Goal: Task Accomplishment & Management: Complete application form

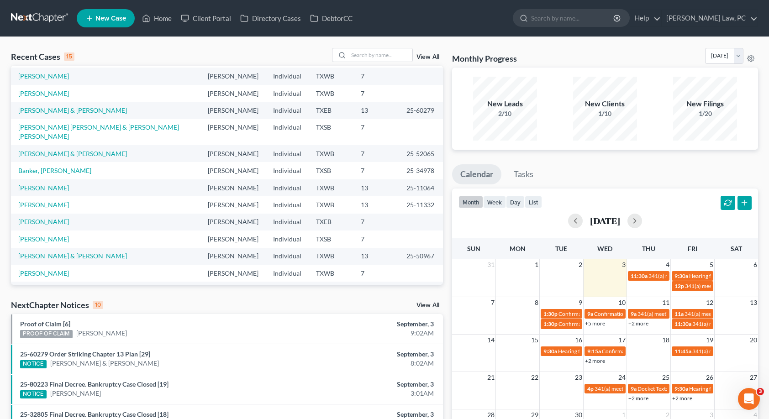
scroll to position [19, 0]
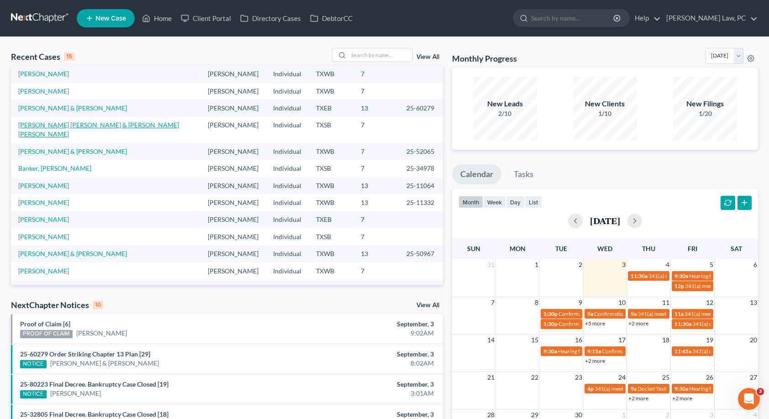
click at [64, 128] on link "[PERSON_NAME] [PERSON_NAME] & [PERSON_NAME] [PERSON_NAME]" at bounding box center [98, 129] width 161 height 17
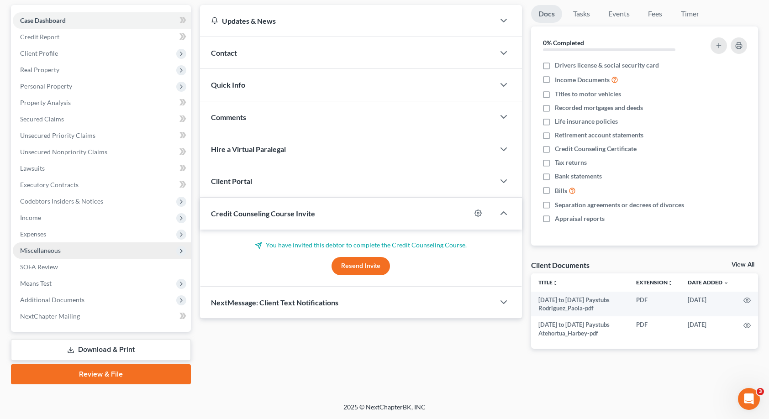
scroll to position [83, 0]
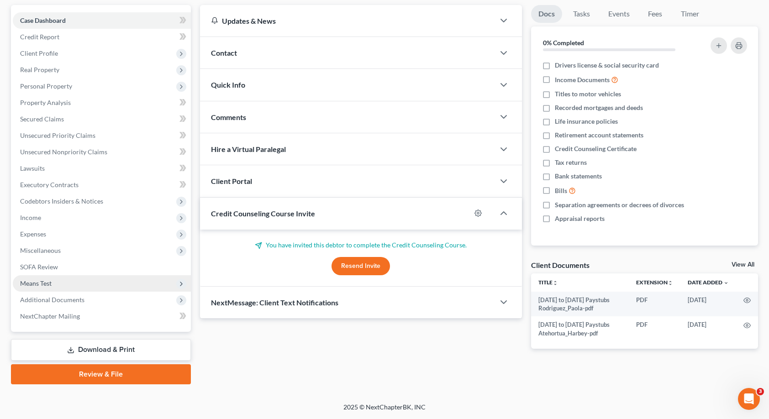
click at [51, 284] on span "Means Test" at bounding box center [36, 283] width 32 height 8
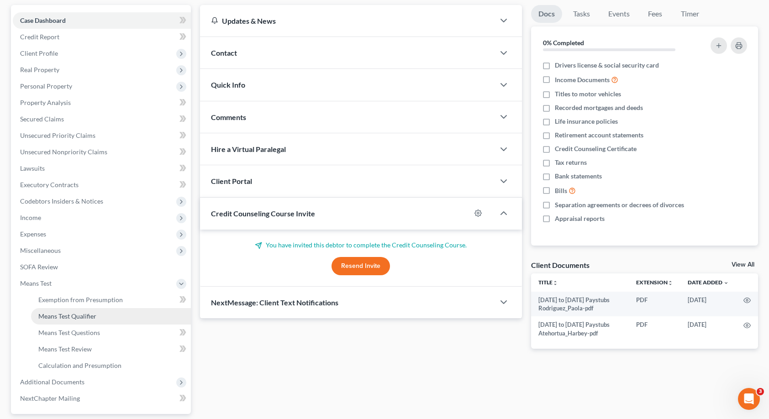
click at [58, 317] on span "Means Test Qualifier" at bounding box center [67, 316] width 58 height 8
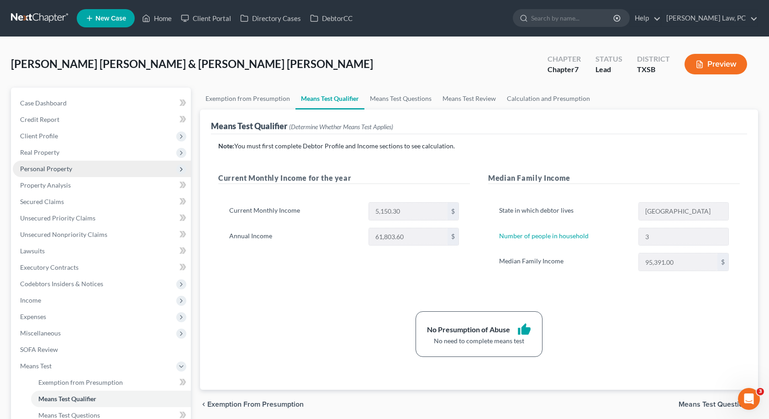
click at [41, 165] on span "Personal Property" at bounding box center [46, 169] width 52 height 8
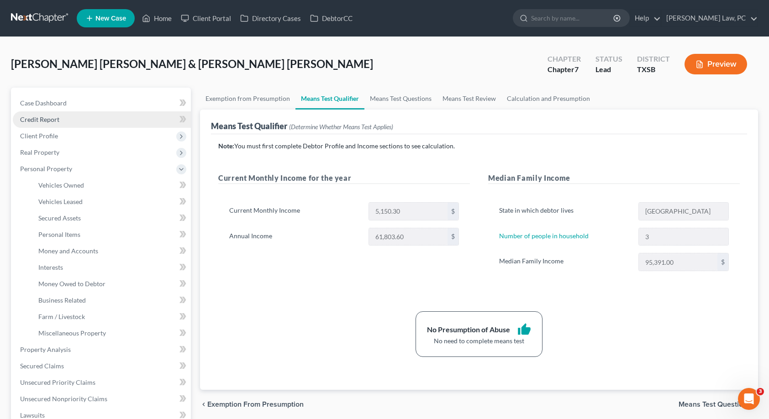
click at [84, 121] on link "Credit Report" at bounding box center [102, 119] width 178 height 16
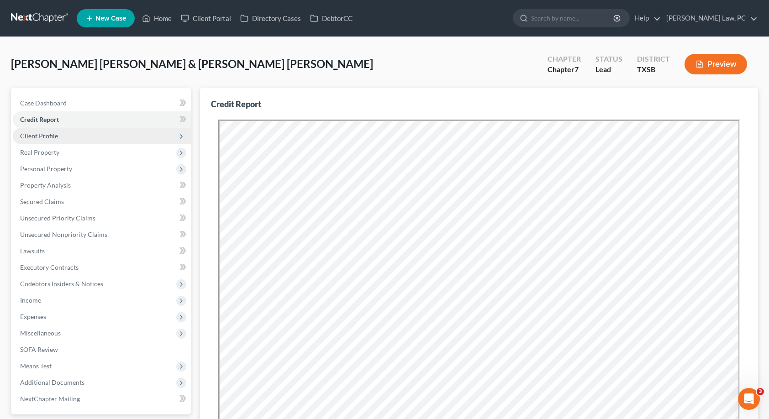
click at [82, 138] on span "Client Profile" at bounding box center [102, 136] width 178 height 16
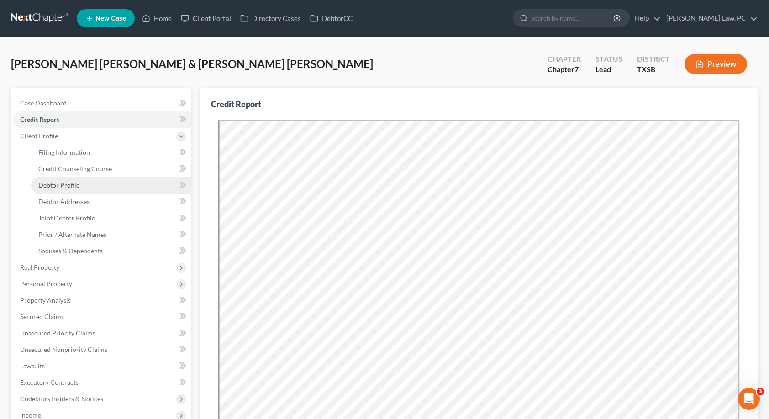
click at [78, 183] on span "Debtor Profile" at bounding box center [58, 185] width 41 height 8
select select "1"
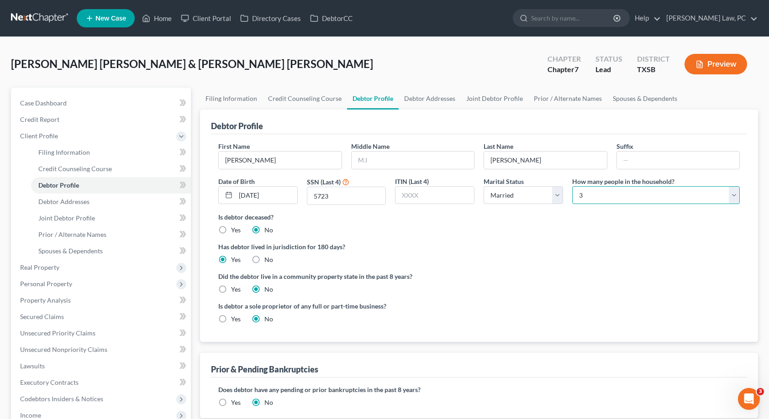
select select "4"
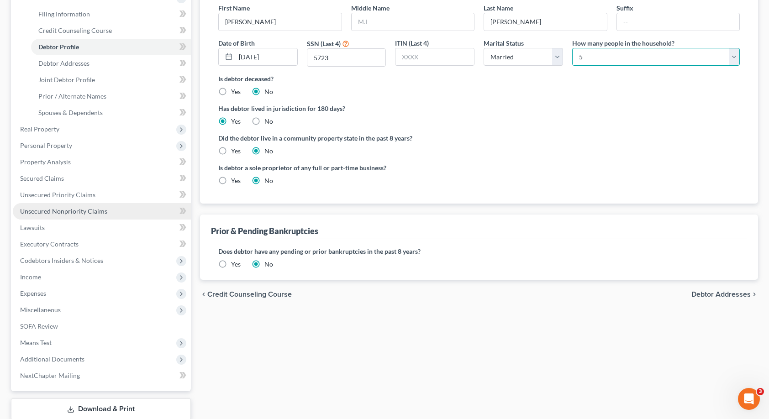
scroll to position [139, 0]
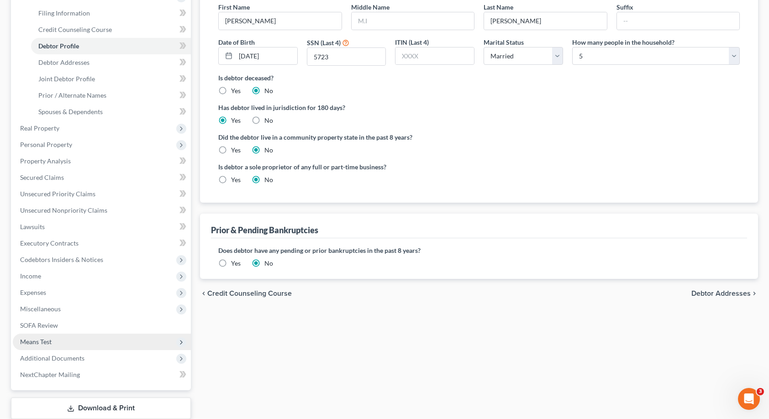
click at [54, 344] on span "Means Test" at bounding box center [102, 342] width 178 height 16
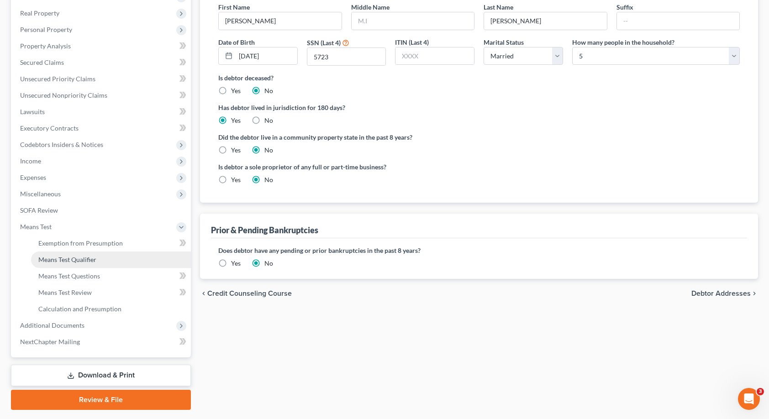
click at [83, 265] on link "Means Test Qualifier" at bounding box center [111, 260] width 160 height 16
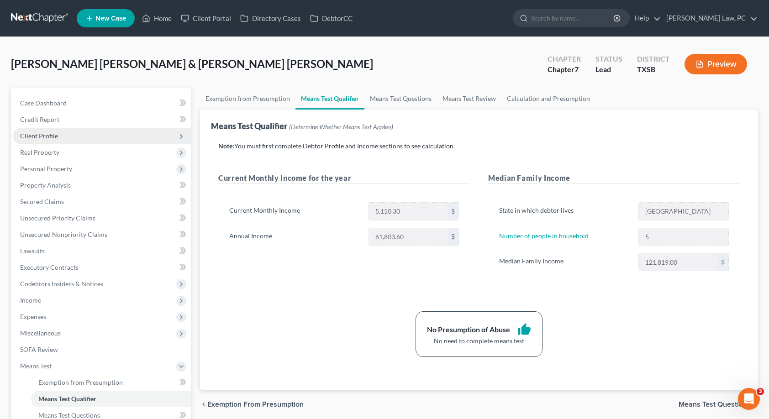
click at [60, 132] on span "Client Profile" at bounding box center [102, 136] width 178 height 16
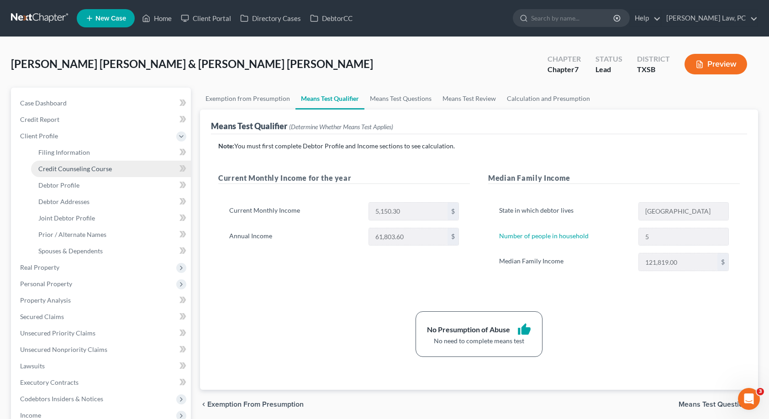
click at [93, 174] on link "Credit Counseling Course" at bounding box center [111, 169] width 160 height 16
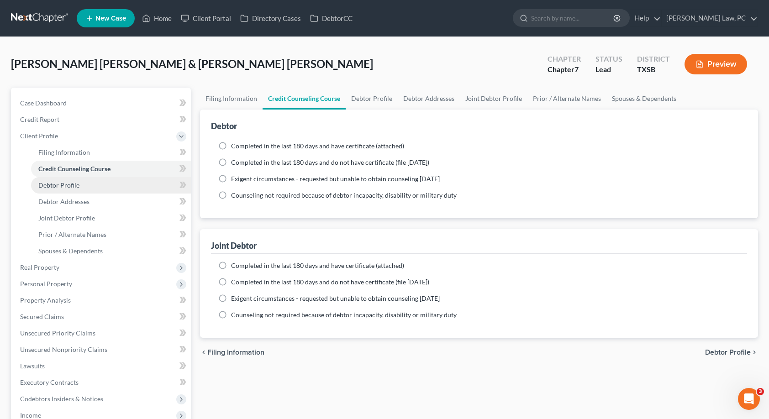
click at [86, 188] on link "Debtor Profile" at bounding box center [111, 185] width 160 height 16
select select "1"
select select "4"
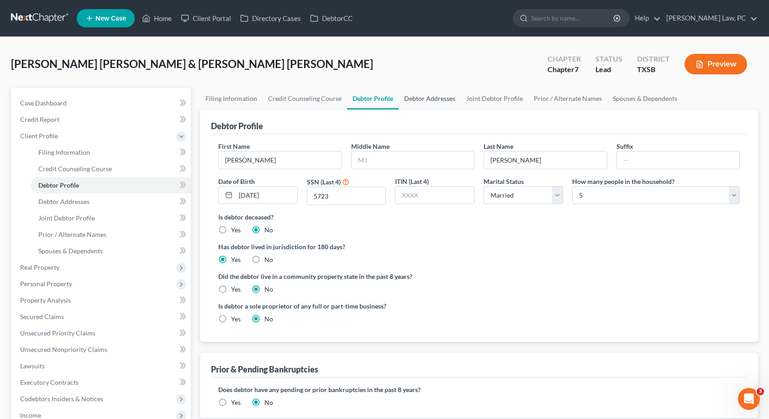
click at [437, 95] on link "Debtor Addresses" at bounding box center [430, 99] width 62 height 22
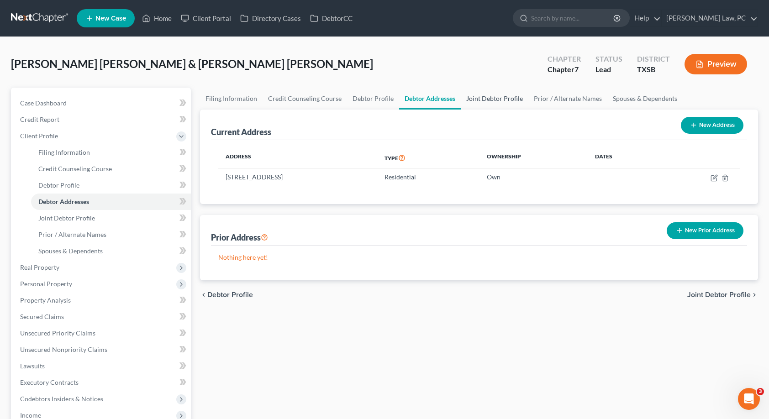
click at [492, 99] on link "Joint Debtor Profile" at bounding box center [495, 99] width 68 height 22
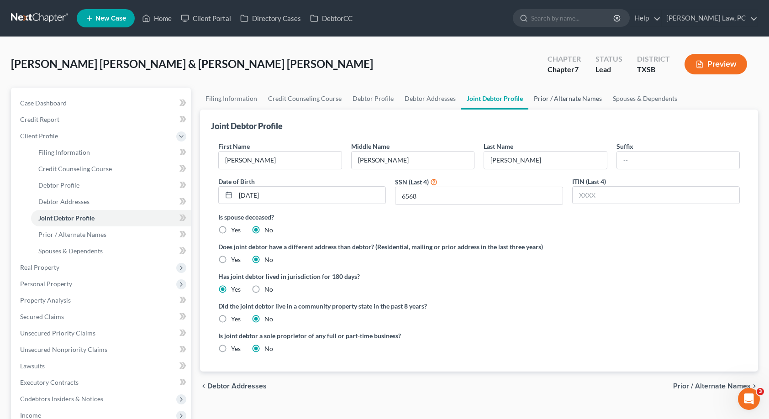
click at [545, 102] on link "Prior / Alternate Names" at bounding box center [567, 99] width 79 height 22
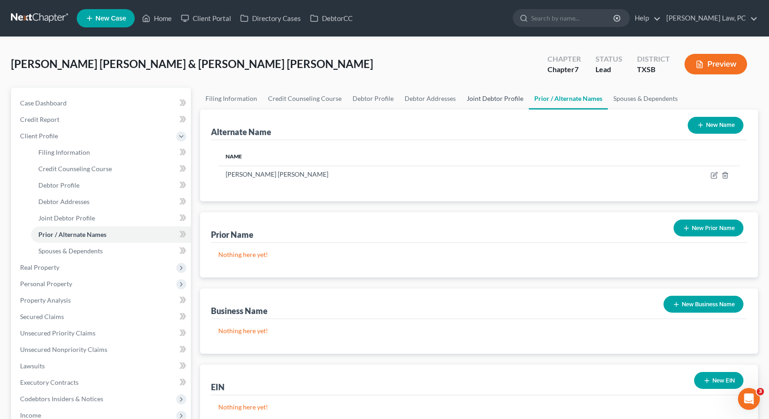
click at [473, 99] on link "Joint Debtor Profile" at bounding box center [495, 99] width 68 height 22
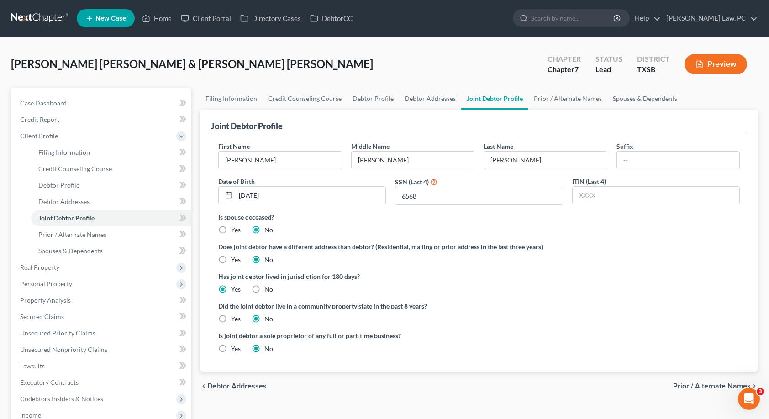
click at [442, 111] on div "Joint Debtor Profile" at bounding box center [479, 122] width 536 height 25
click at [441, 102] on link "Debtor Addresses" at bounding box center [430, 99] width 62 height 22
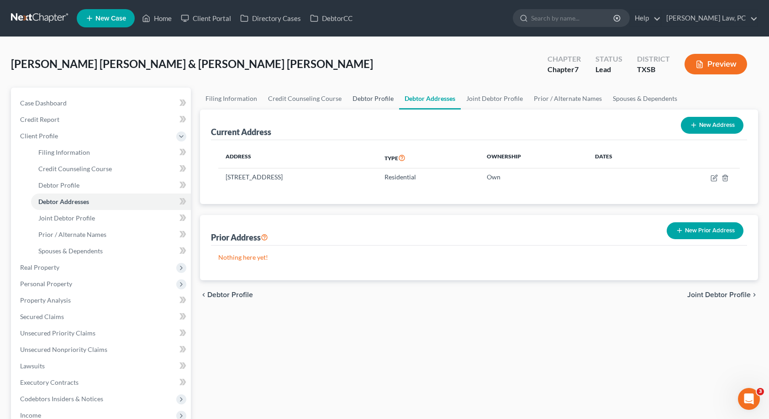
click at [347, 95] on link "Debtor Profile" at bounding box center [373, 99] width 52 height 22
select select "1"
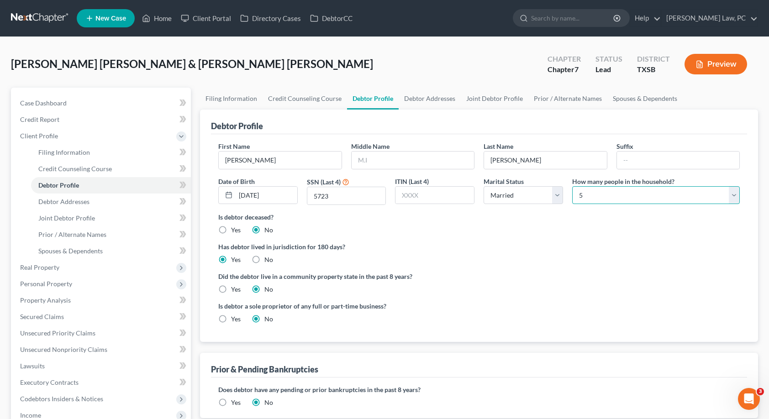
select select "2"
click at [551, 254] on div "Has debtor lived in jurisdiction for 180 days? Yes No Debtor must reside in jur…" at bounding box center [478, 253] width 521 height 22
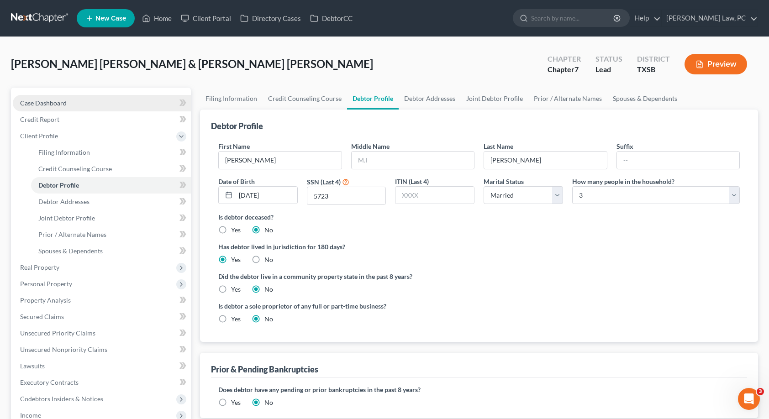
click at [69, 98] on link "Case Dashboard" at bounding box center [102, 103] width 178 height 16
